Goal: Task Accomplishment & Management: Book appointment/travel/reservation

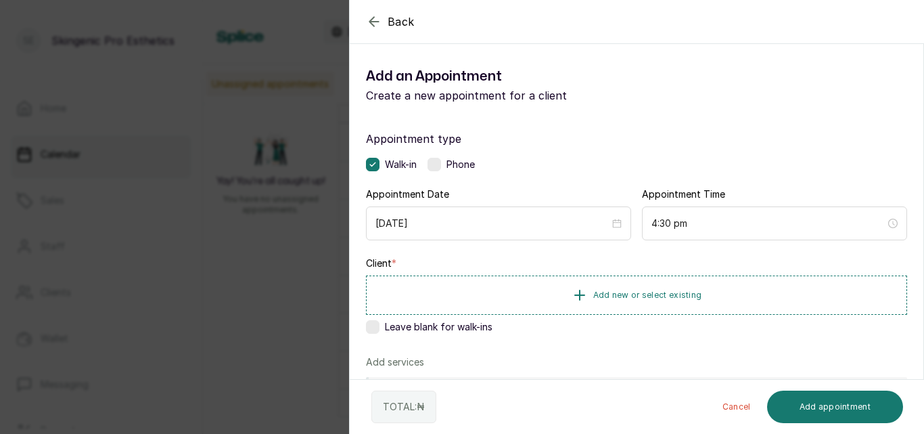
scroll to position [1044, 0]
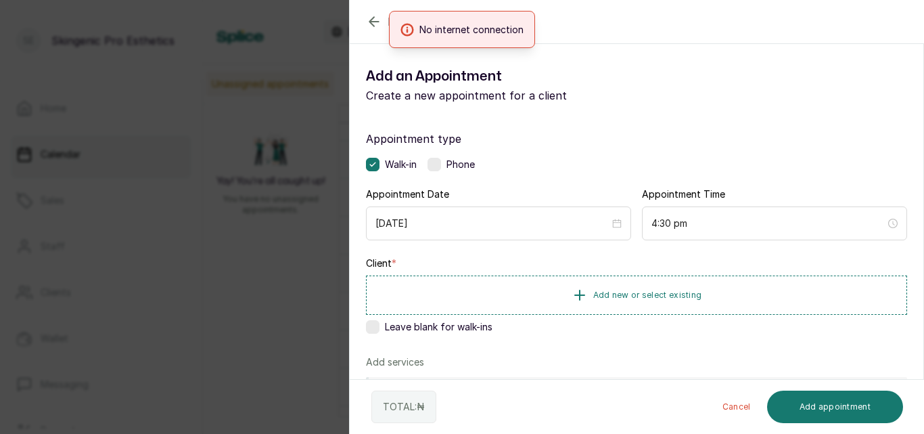
drag, startPoint x: 0, startPoint y: 0, endPoint x: 648, endPoint y: 60, distance: 650.9
click at [648, 60] on div "Add an Appointment Create a new appointment for a client" at bounding box center [637, 85] width 574 height 60
drag, startPoint x: 715, startPoint y: 127, endPoint x: 298, endPoint y: 146, distance: 417.9
click at [298, 146] on div "Back Add Appointment Add an Appointment Create a new appointment for a client A…" at bounding box center [462, 217] width 924 height 434
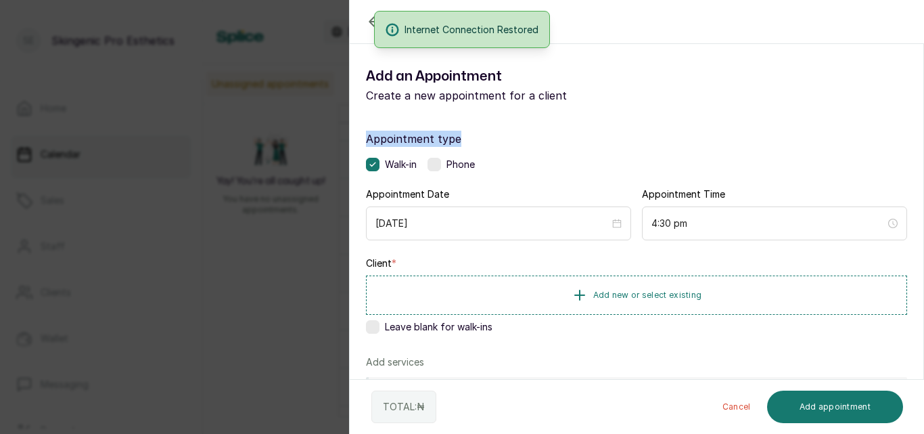
click at [298, 146] on div "Back Add Appointment Add an Appointment Create a new appointment for a client A…" at bounding box center [462, 217] width 924 height 434
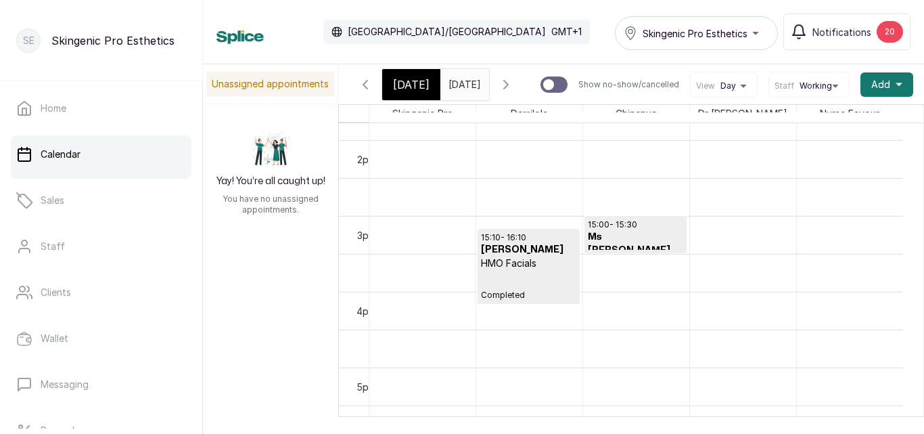
type input "dd/MM/yyyy"
click at [463, 80] on input "dd/MM/yyyy" at bounding box center [452, 81] width 22 height 23
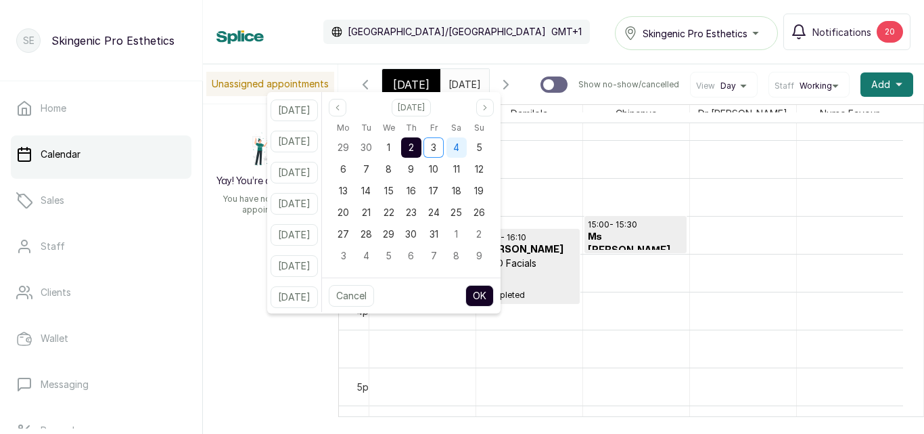
click at [467, 141] on div "4" at bounding box center [457, 147] width 20 height 20
click at [494, 288] on button "OK" at bounding box center [479, 296] width 28 height 22
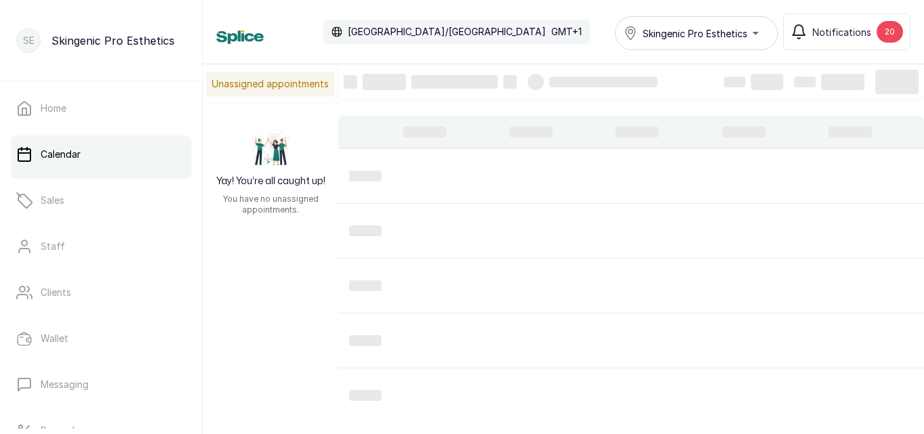
type input "[DATE]"
